Goal: Navigation & Orientation: Go to known website

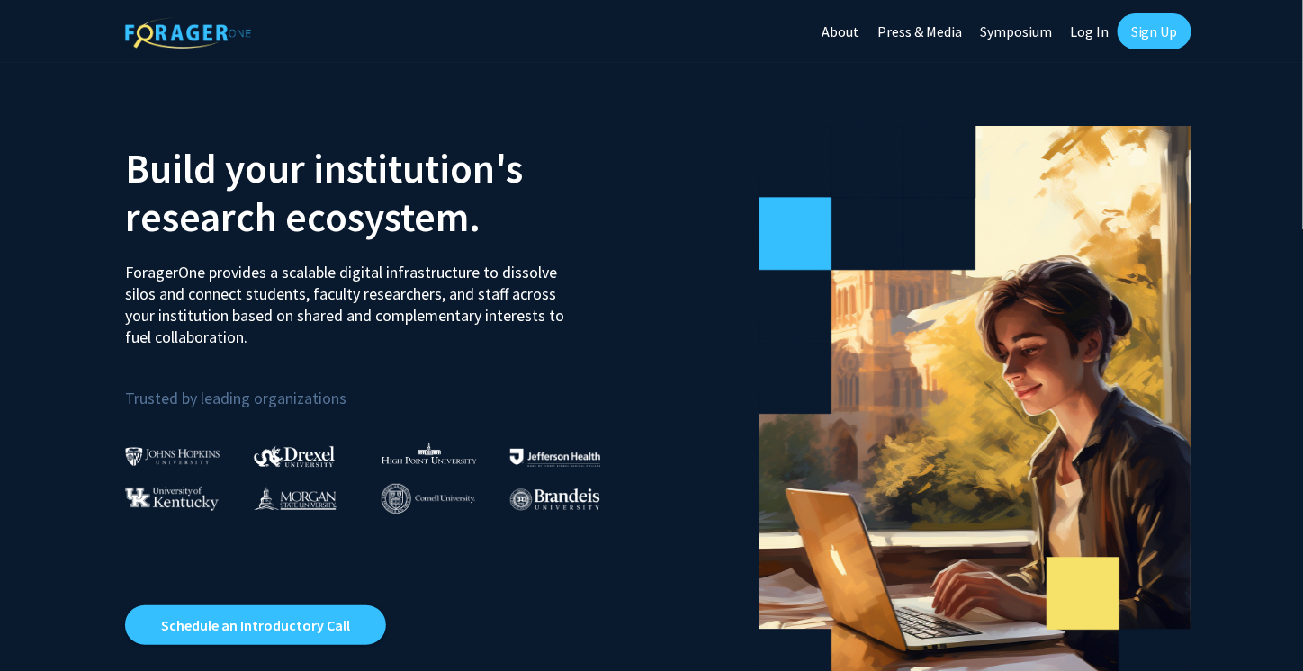
click at [1102, 36] on link "Log In" at bounding box center [1089, 31] width 57 height 63
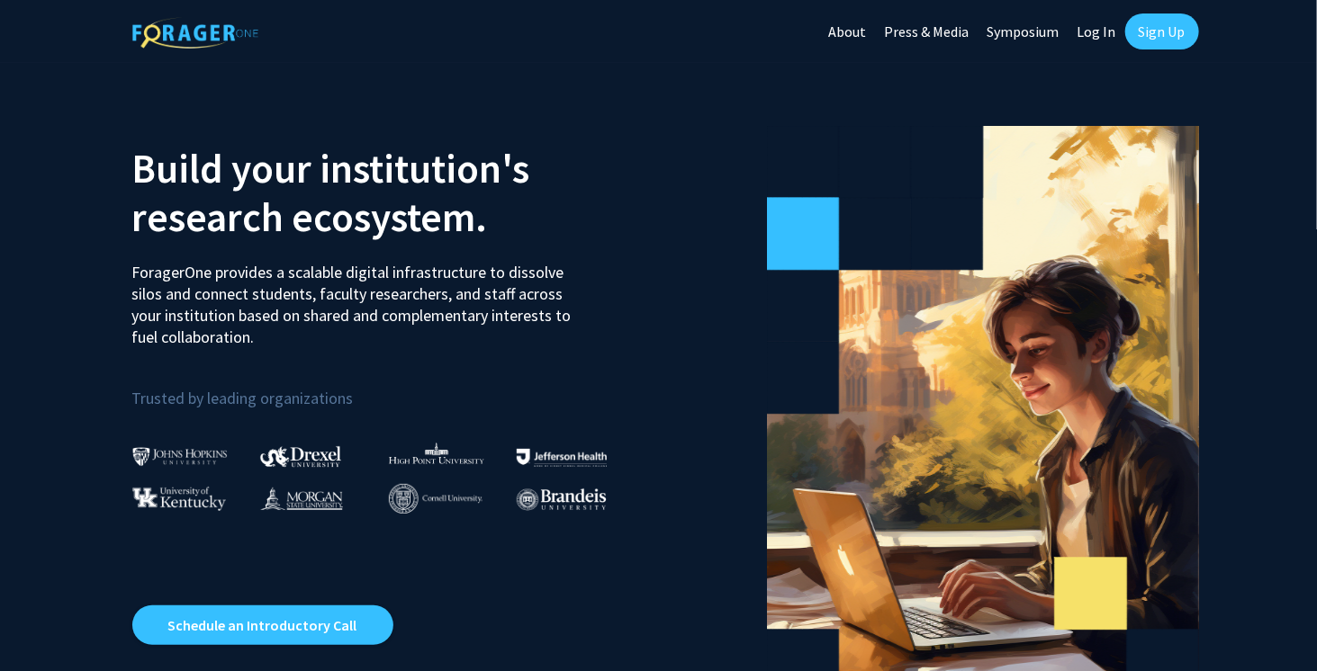
select select
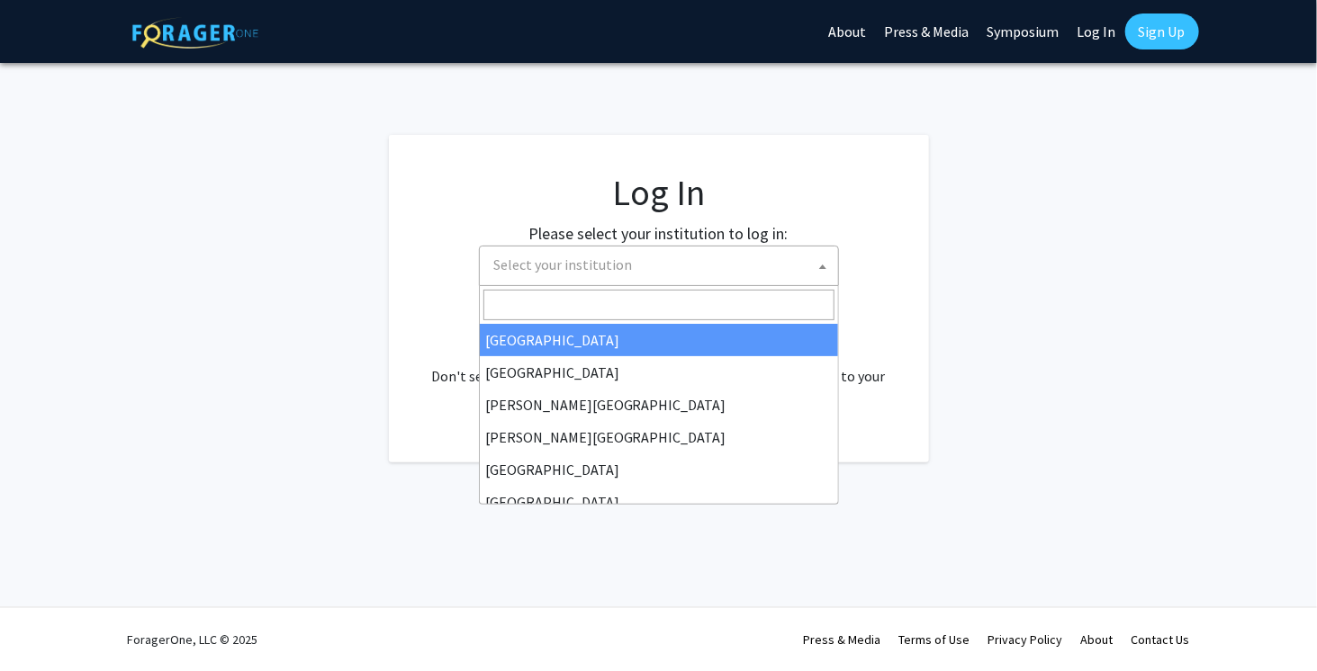
click at [656, 274] on span "Select your institution" at bounding box center [662, 265] width 351 height 37
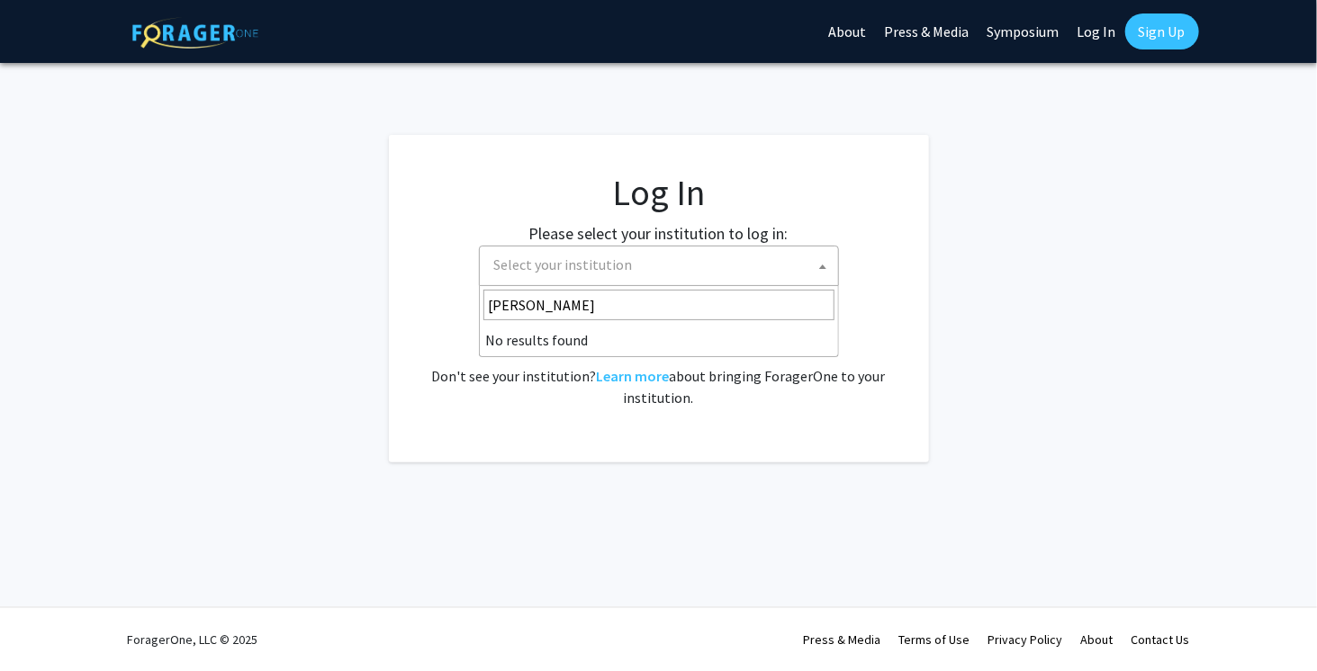
type input "cornell"
